Goal: Navigation & Orientation: Find specific page/section

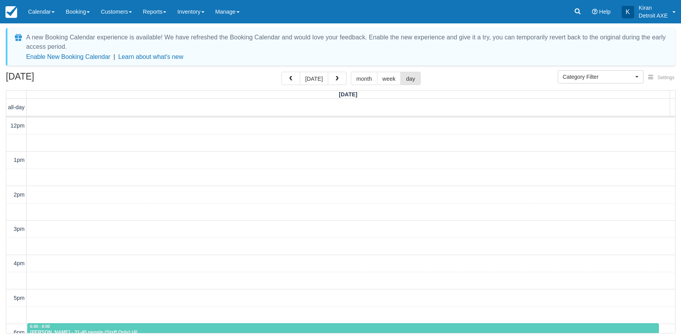
select select
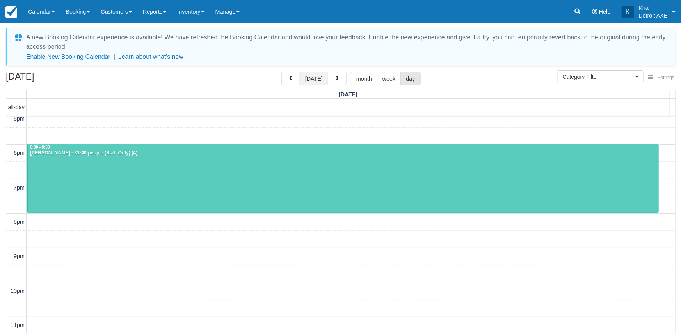
click at [317, 78] on button "[DATE]" at bounding box center [314, 78] width 28 height 13
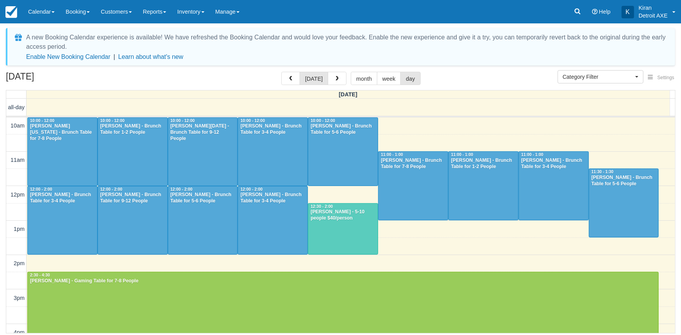
scroll to position [179, 0]
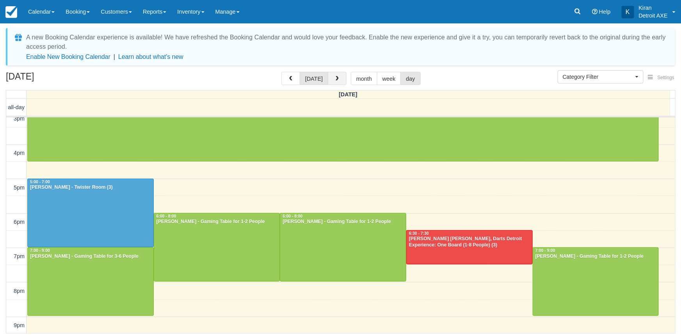
click at [337, 80] on span "button" at bounding box center [336, 78] width 5 height 5
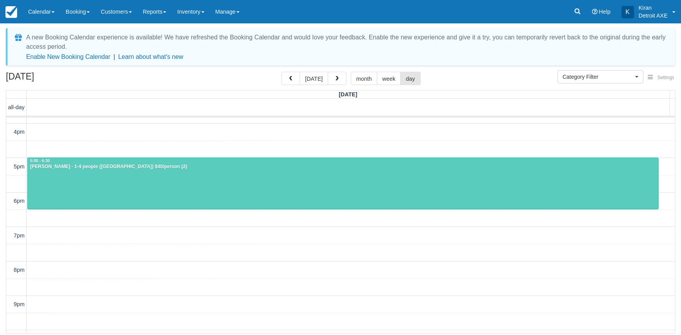
scroll to position [144, 0]
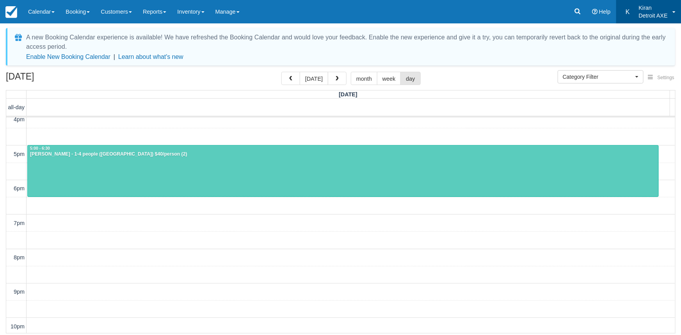
click at [667, 11] on p "Kiran" at bounding box center [653, 8] width 29 height 8
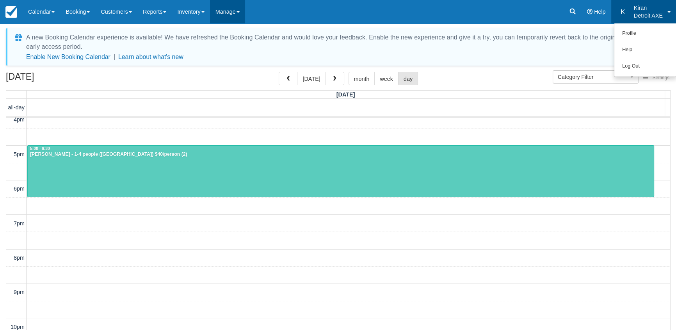
click at [242, 13] on link "Manage" at bounding box center [227, 11] width 35 height 23
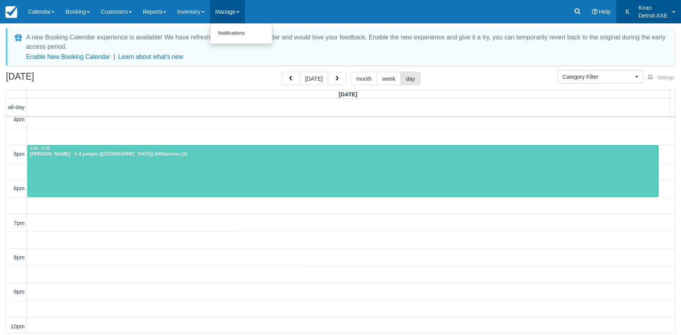
click at [662, 9] on p "Kiran" at bounding box center [653, 8] width 29 height 8
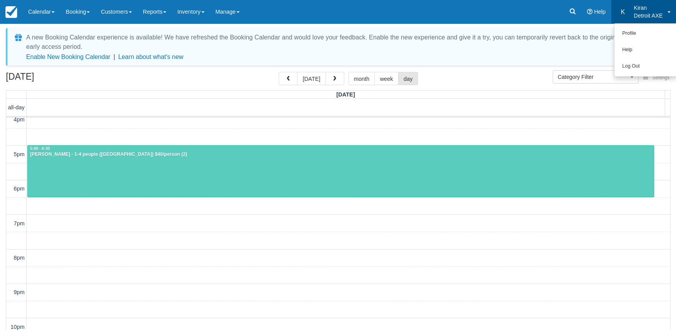
click at [395, 4] on div "Menu Calendar Customer Inventory Month Week Day Booking Daily Manifest Daily Li…" at bounding box center [338, 11] width 676 height 23
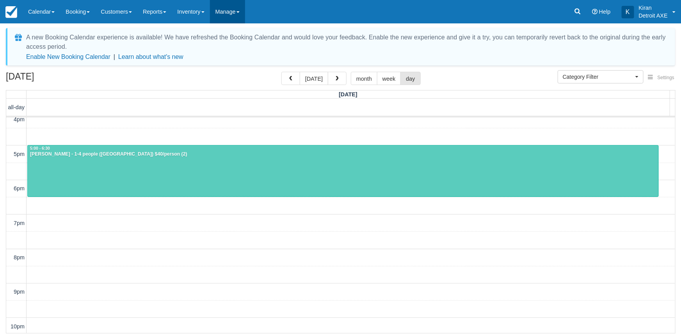
click at [245, 14] on link "Manage" at bounding box center [227, 11] width 35 height 23
click at [208, 12] on link "Inventory" at bounding box center [191, 11] width 38 height 23
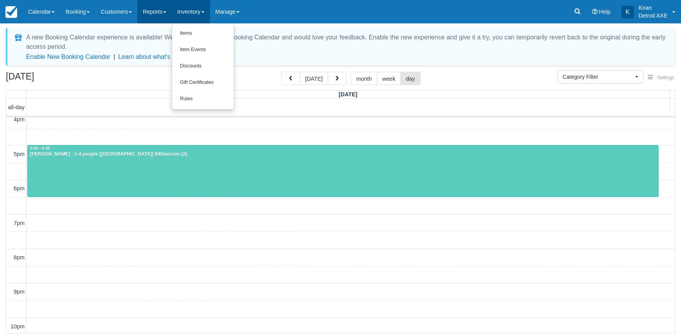
click at [165, 12] on link "Reports" at bounding box center [154, 11] width 34 height 23
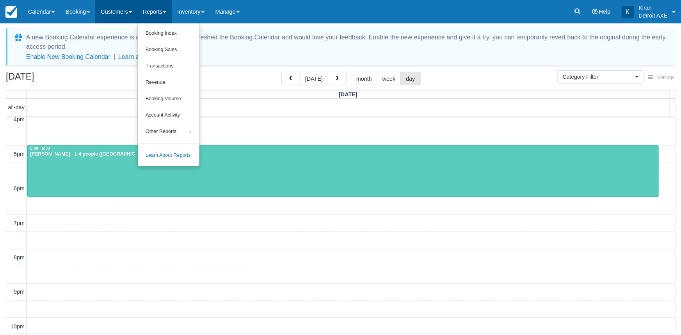
click at [122, 12] on link "Customers" at bounding box center [116, 11] width 42 height 23
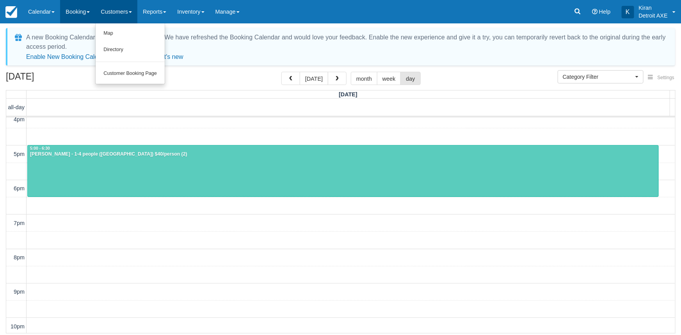
click at [78, 11] on link "Booking" at bounding box center [77, 11] width 35 height 23
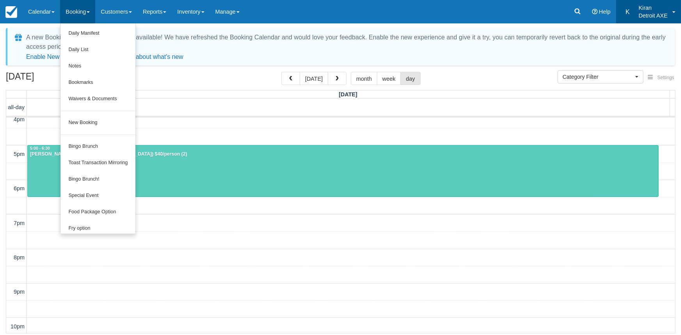
click at [668, 12] on p "Detroit AXE" at bounding box center [653, 16] width 29 height 8
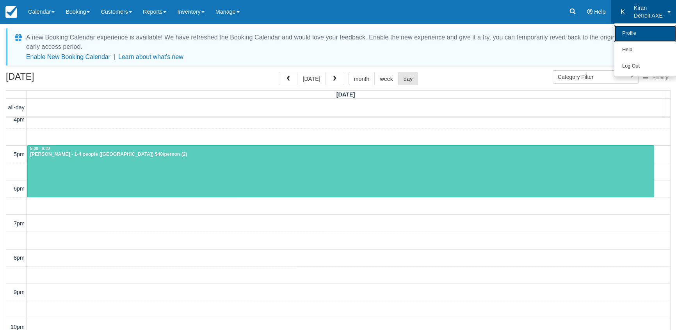
click at [633, 34] on link "Profile" at bounding box center [645, 33] width 62 height 16
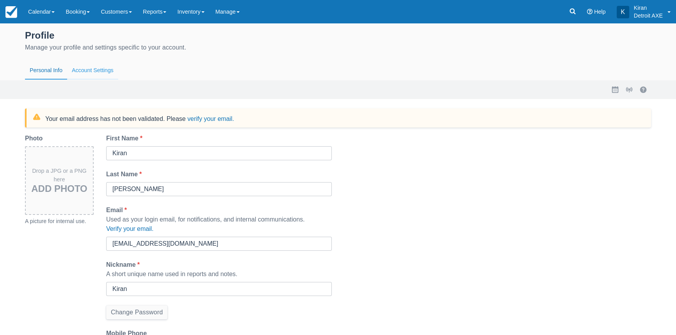
click at [93, 68] on button "Account Settings" at bounding box center [92, 71] width 51 height 18
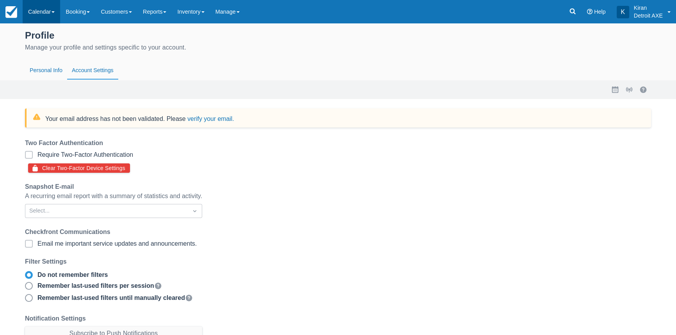
click at [43, 11] on link "Calendar" at bounding box center [41, 11] width 37 height 23
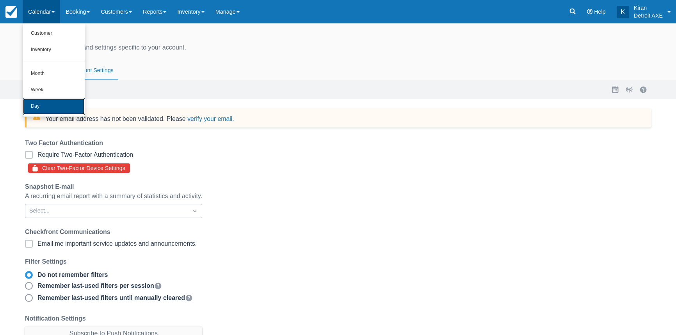
click at [41, 106] on link "Day" at bounding box center [54, 106] width 62 height 16
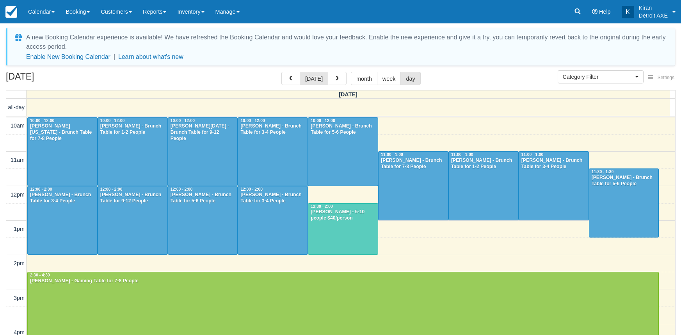
select select
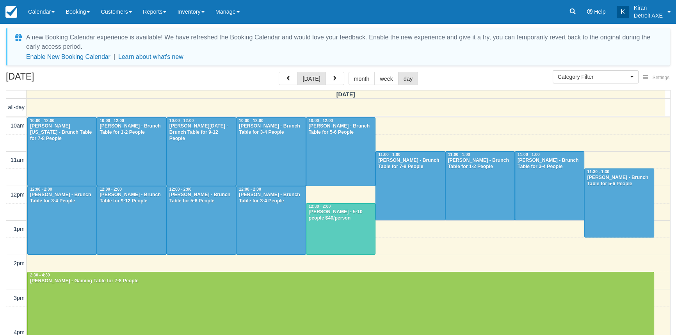
scroll to position [137, 0]
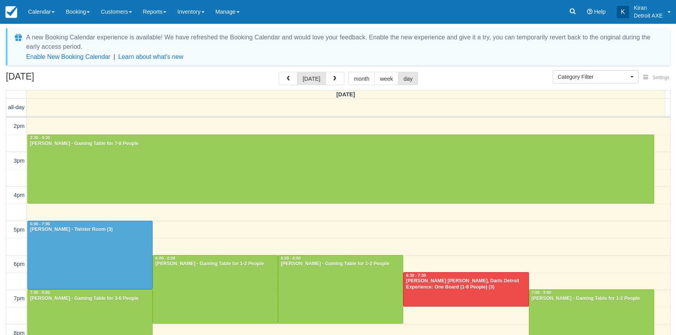
click at [245, 15] on link "Manage" at bounding box center [227, 11] width 35 height 23
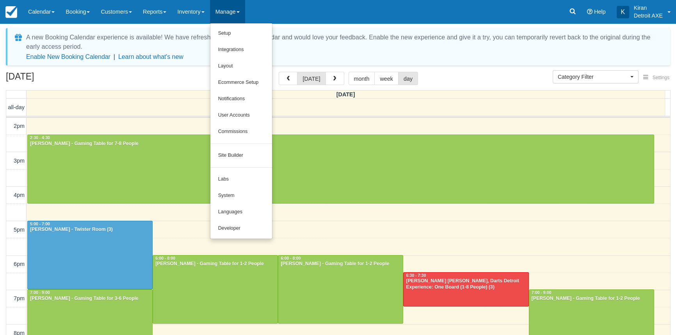
click at [245, 9] on link "Manage" at bounding box center [227, 11] width 35 height 23
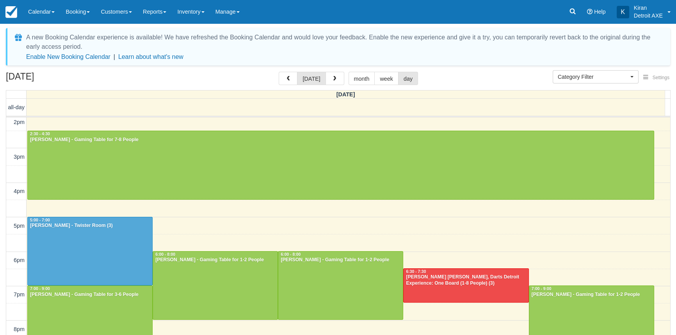
scroll to position [142, 0]
click at [47, 12] on link "Calendar" at bounding box center [41, 11] width 37 height 23
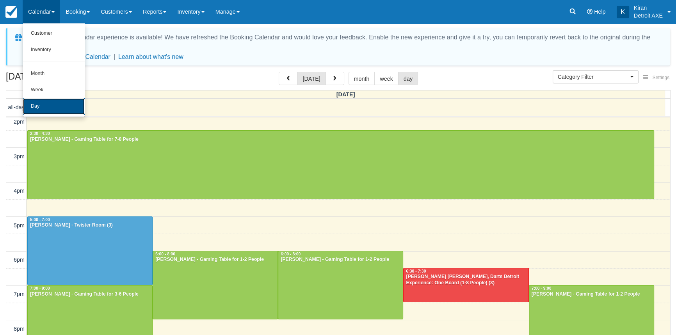
click at [56, 105] on link "Day" at bounding box center [54, 106] width 62 height 16
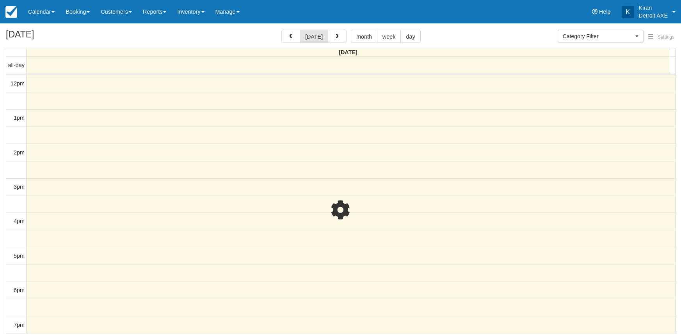
select select
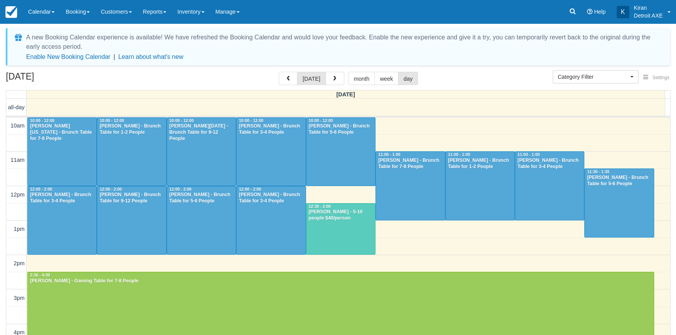
scroll to position [137, 0]
